Goal: Transaction & Acquisition: Download file/media

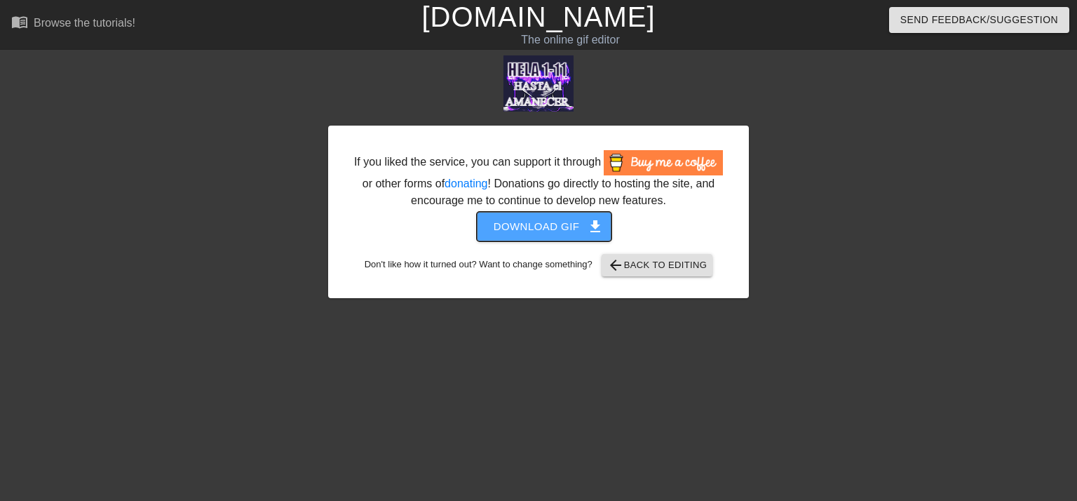
click at [563, 220] on span "Download gif get_app" at bounding box center [545, 226] width 102 height 18
click at [542, 229] on span "Download gif get_app" at bounding box center [545, 226] width 102 height 18
click at [550, 223] on span "Download gif get_app" at bounding box center [545, 226] width 102 height 18
click at [595, 217] on button "Download gif get_app" at bounding box center [544, 226] width 135 height 29
click at [596, 222] on span "get_app" at bounding box center [595, 226] width 17 height 17
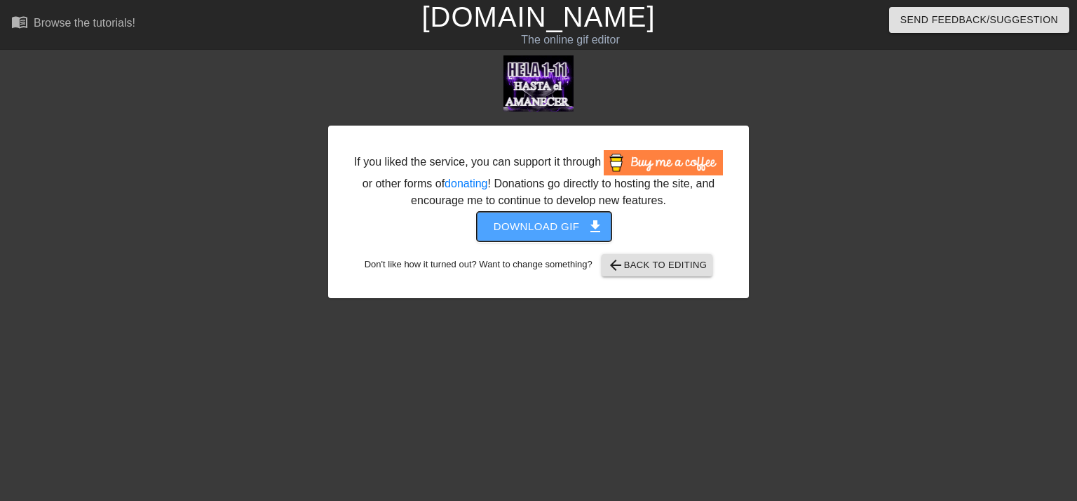
click at [590, 236] on button "Download gif get_app" at bounding box center [544, 226] width 135 height 29
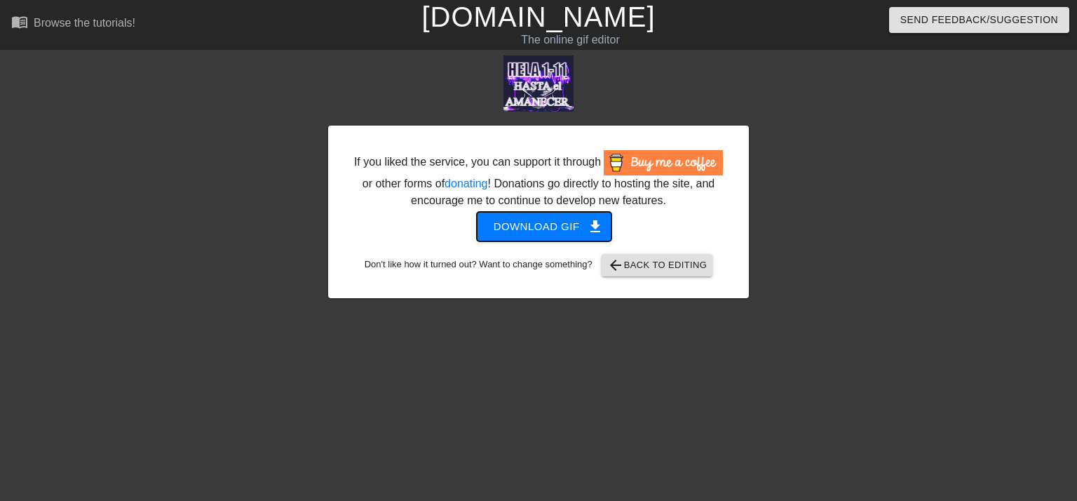
click at [590, 236] on button "Download gif get_app" at bounding box center [544, 226] width 135 height 29
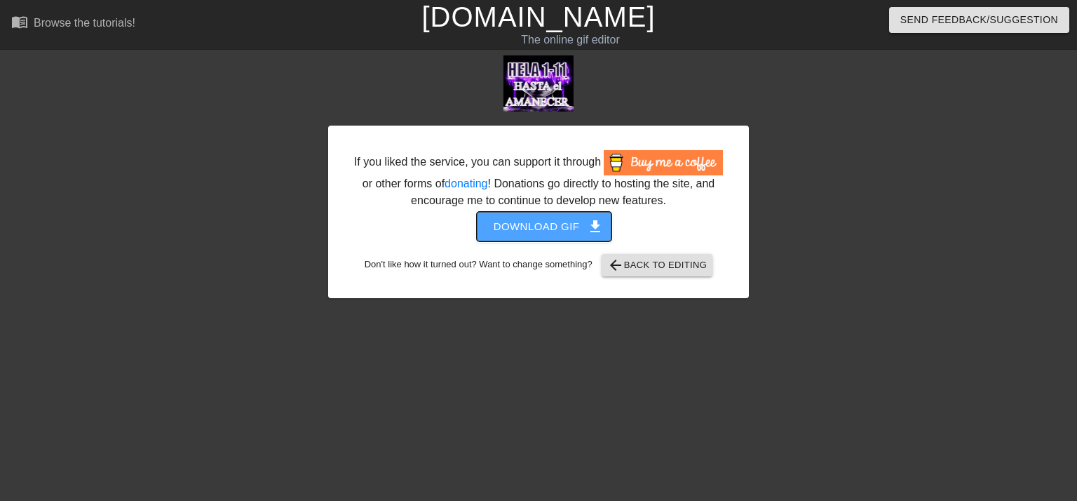
click at [590, 236] on button "Download gif get_app" at bounding box center [544, 226] width 135 height 29
